Goal: Information Seeking & Learning: Learn about a topic

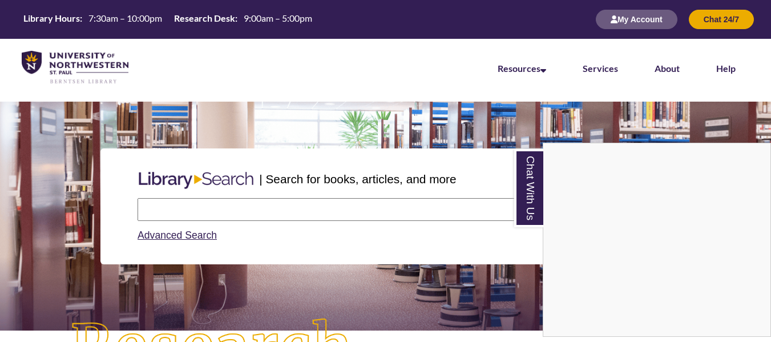
click at [211, 216] on div "Chat With Us" at bounding box center [385, 171] width 771 height 342
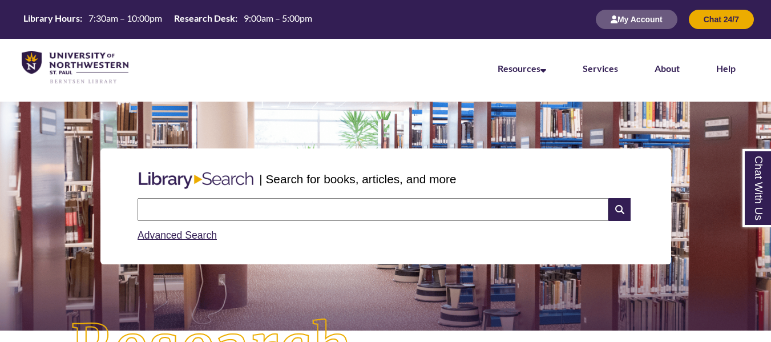
click at [208, 209] on input "text" at bounding box center [373, 209] width 471 height 23
type input "**********"
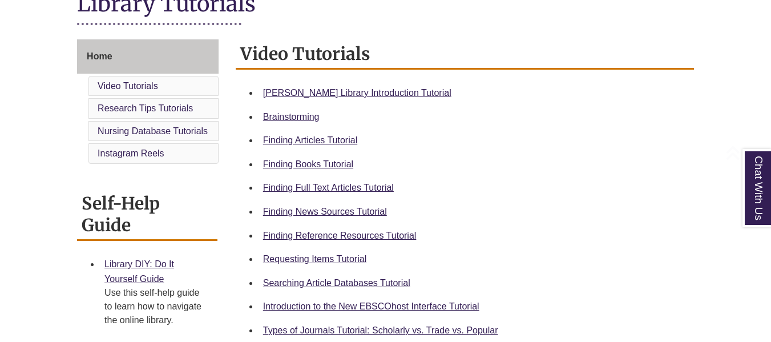
scroll to position [400, 0]
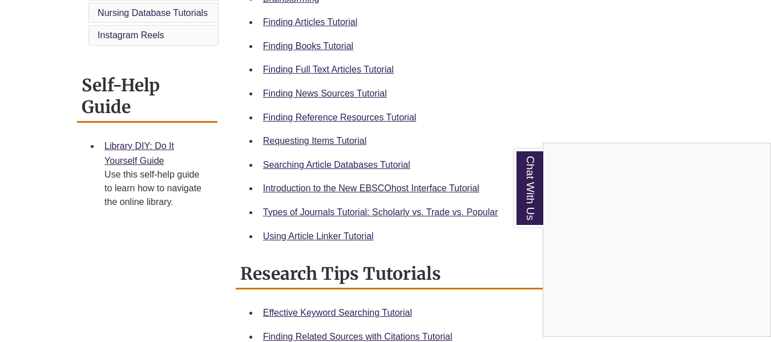
drag, startPoint x: 341, startPoint y: 139, endPoint x: 304, endPoint y: 118, distance: 43.5
drag, startPoint x: 304, startPoint y: 118, endPoint x: 603, endPoint y: 68, distance: 303.1
click at [603, 66] on div "Chat With Us" at bounding box center [385, 171] width 771 height 342
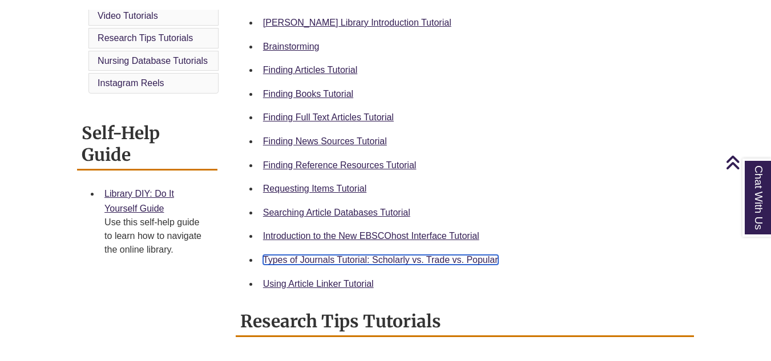
scroll to position [342, 0]
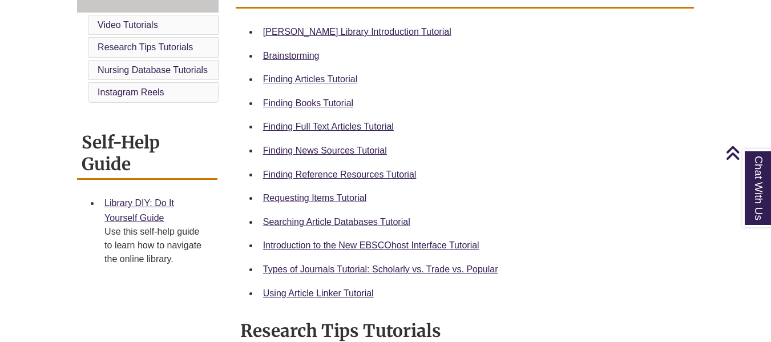
click at [470, 163] on li "Finding Reference Resources Tutorial" at bounding box center [474, 175] width 431 height 24
click at [336, 124] on link "Finding Full Text Articles Tutorial" at bounding box center [328, 127] width 131 height 10
click at [499, 156] on div "Finding News Sources Tutorial" at bounding box center [474, 150] width 422 height 15
click at [356, 294] on link "Using Article Linker Tutorial" at bounding box center [318, 293] width 111 height 10
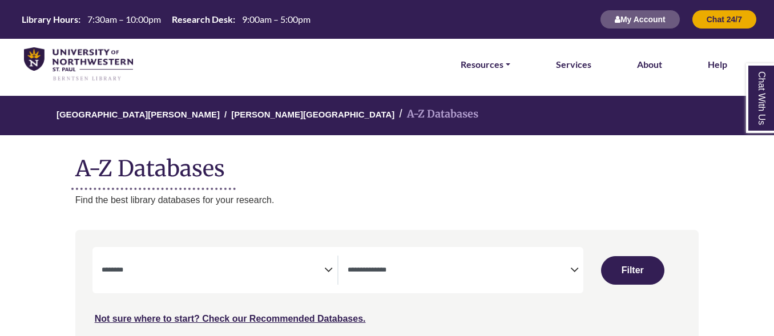
select select "Database Subject Filter"
select select "Database Types Filter"
select select "Database Subject Filter"
select select "Database Types Filter"
select select "Database Subject Filter"
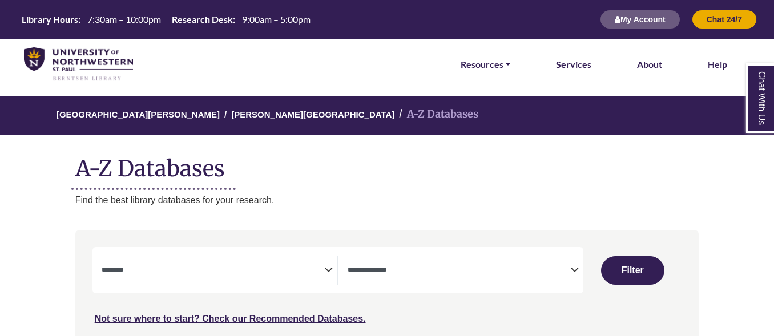
select select "Database Types Filter"
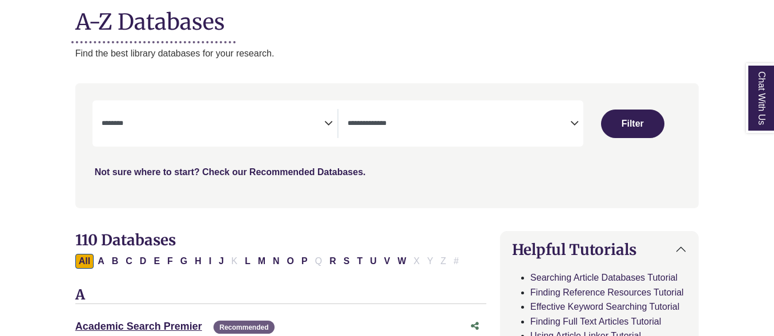
scroll to position [171, 0]
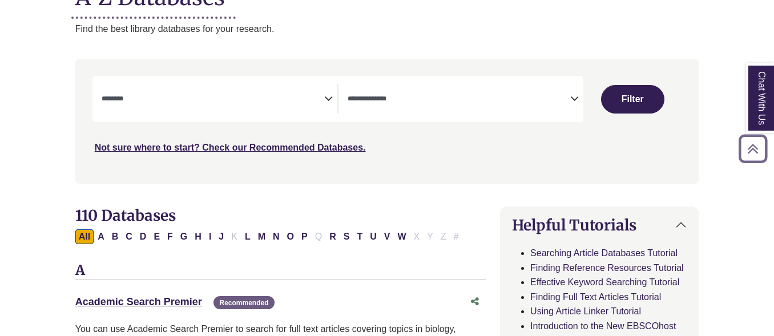
click at [298, 73] on div "Search filters" at bounding box center [387, 120] width 610 height 115
click at [304, 91] on span "Search filters" at bounding box center [213, 98] width 223 height 29
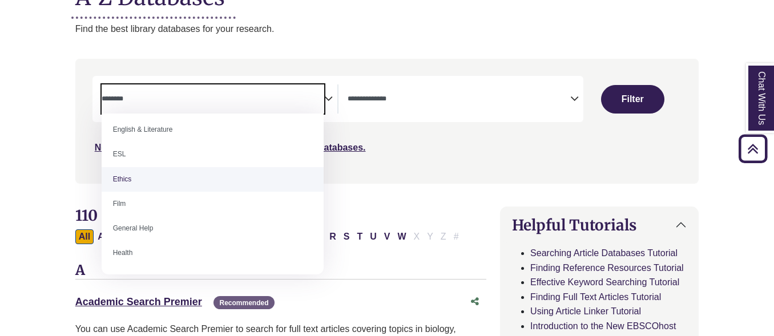
scroll to position [457, 0]
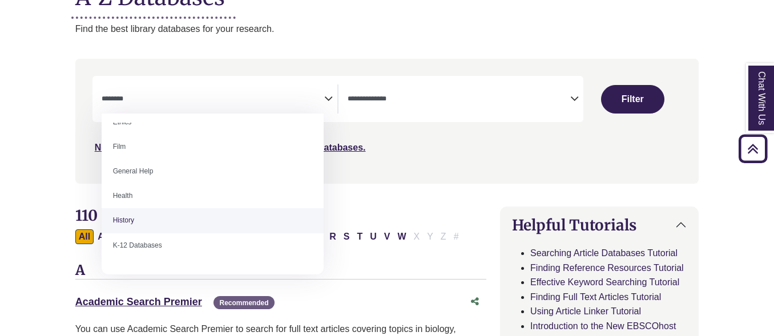
select select "*****"
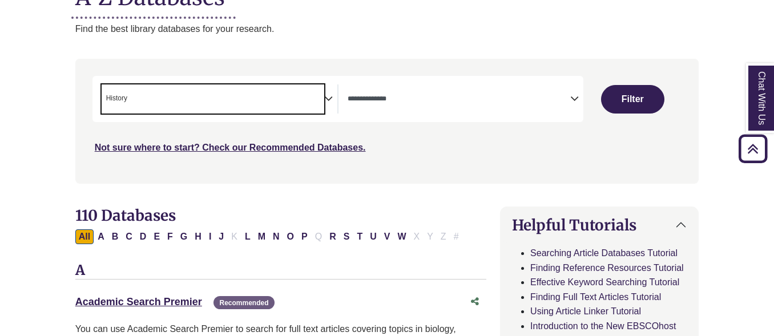
click at [238, 90] on span "× History" at bounding box center [213, 98] width 223 height 29
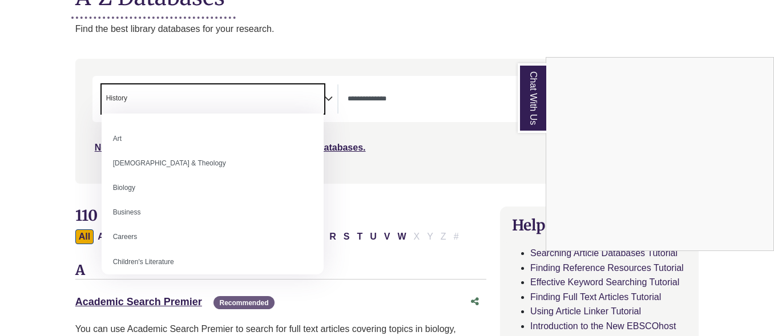
scroll to position [0, 0]
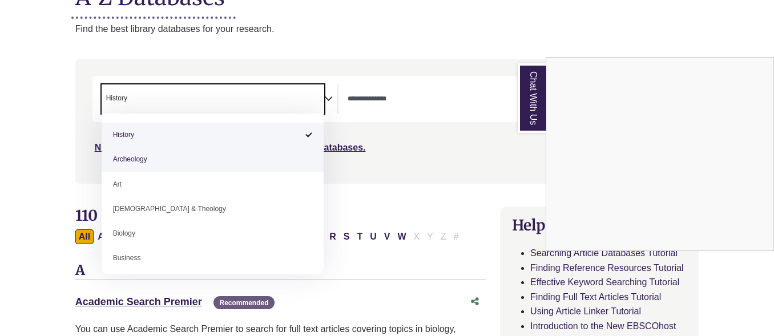
click at [381, 34] on div "Chat With Us" at bounding box center [387, 168] width 774 height 336
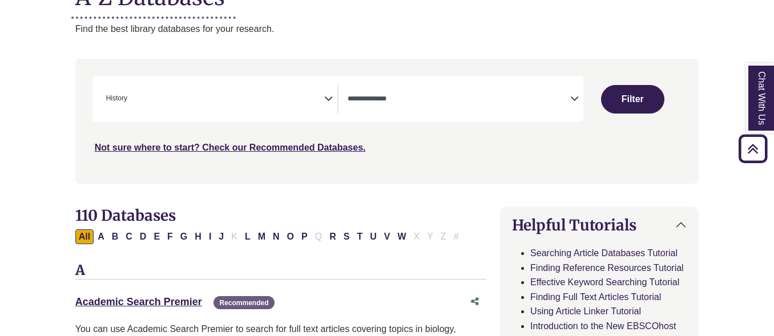
click at [387, 83] on div "**********" at bounding box center [337, 99] width 491 height 46
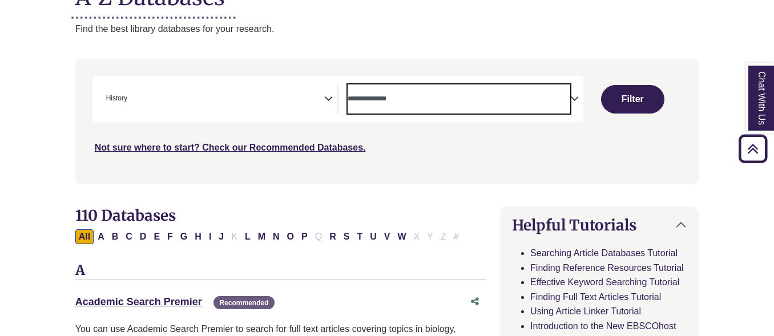
click at [394, 100] on textarea "Search" at bounding box center [459, 99] width 223 height 9
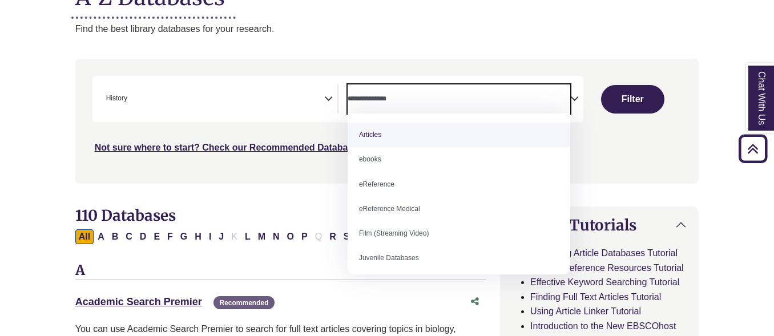
click at [394, 100] on textarea "Search" at bounding box center [459, 99] width 223 height 9
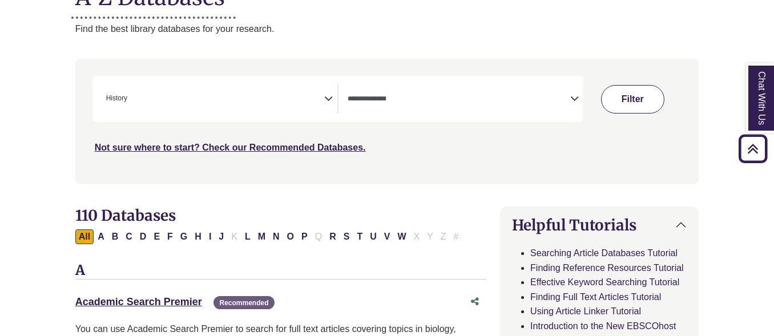
click at [646, 95] on button "Filter" at bounding box center [632, 99] width 63 height 29
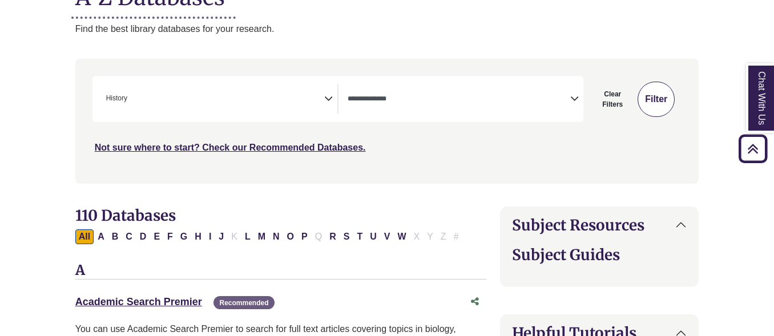
select select "Database Types Filter"
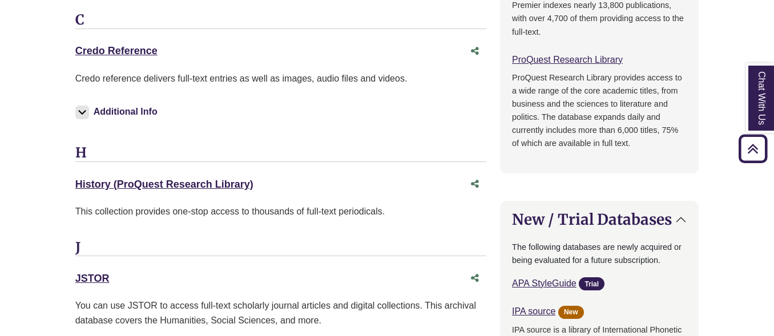
scroll to position [970, 0]
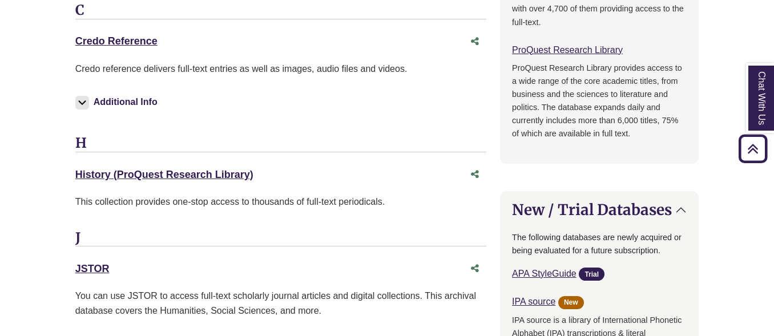
drag, startPoint x: 266, startPoint y: 152, endPoint x: 48, endPoint y: 158, distance: 218.1
click at [48, 158] on body "Skip to Main Content Library Hours: 7:30am – 10:00pm Research Desk: 9:00am – 5:…" at bounding box center [387, 164] width 774 height 2269
copy link "History (ProQuest Research Library)"
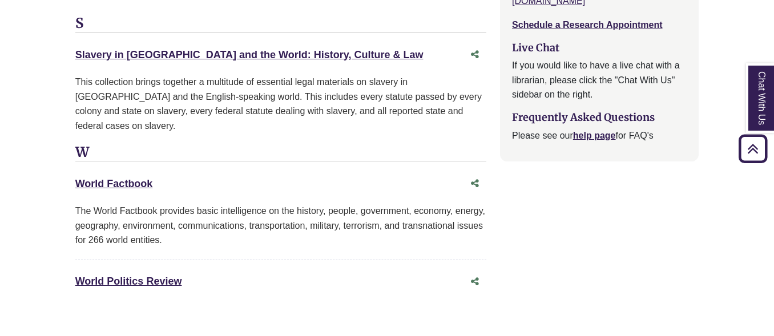
scroll to position [1655, 0]
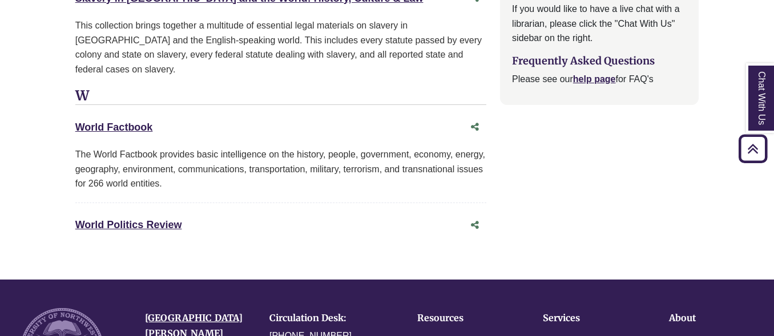
drag, startPoint x: 209, startPoint y: 183, endPoint x: 34, endPoint y: 204, distance: 175.9
copy link "World Politics Review"
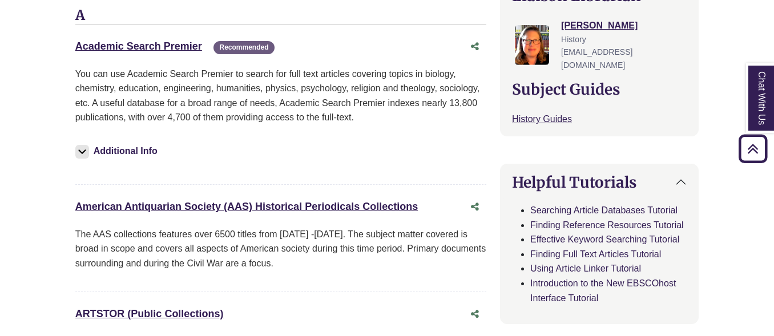
scroll to position [400, 0]
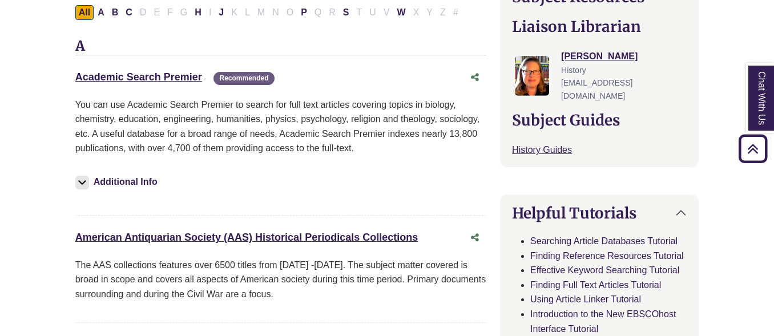
click at [288, 186] on div "Additional Info" at bounding box center [280, 184] width 411 height 39
drag, startPoint x: 359, startPoint y: 230, endPoint x: 20, endPoint y: 233, distance: 339.1
copy link "American Antiquarian Society (AAS) Historical Periodicals Collections"
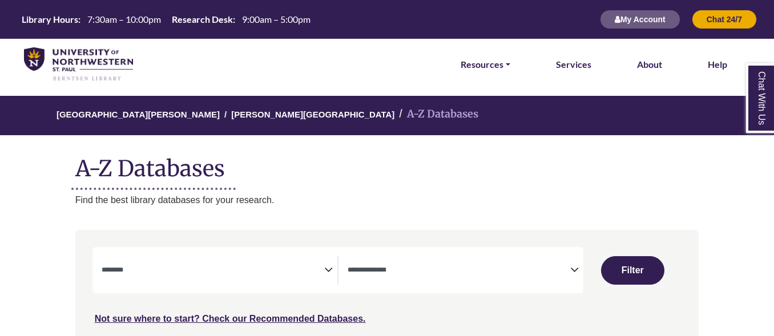
select select "Database Subject Filter"
select select "Database Types Filter"
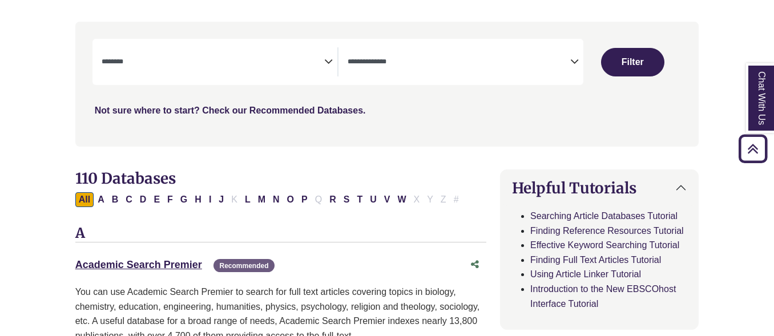
scroll to position [228, 0]
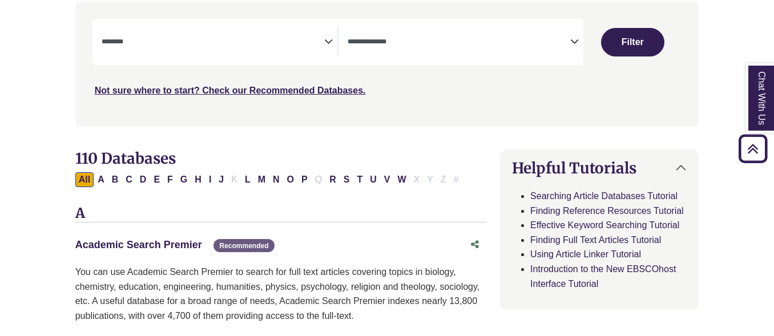
click at [186, 247] on link "Academic Search Premier This link opens in a new window" at bounding box center [138, 244] width 127 height 11
